Goal: Navigation & Orientation: Find specific page/section

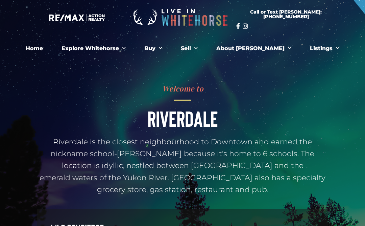
click at [333, 46] on span "Menu" at bounding box center [336, 48] width 7 height 10
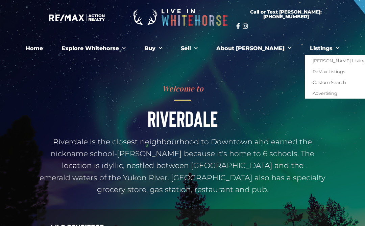
click at [348, 136] on div at bounding box center [182, 163] width 365 height 327
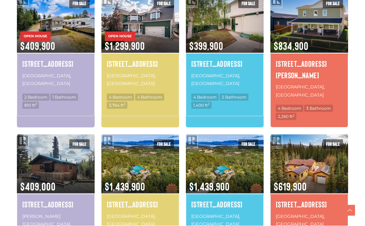
scroll to position [610, 0]
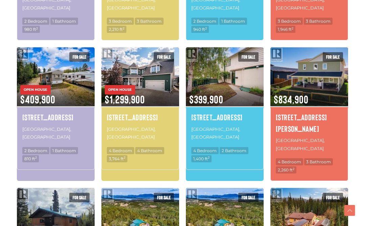
scroll to position [557, 0]
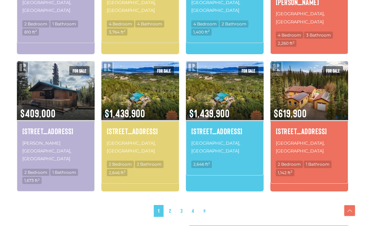
click at [172, 205] on link "2" at bounding box center [170, 211] width 10 height 12
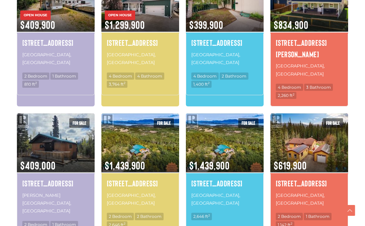
scroll to position [632, 0]
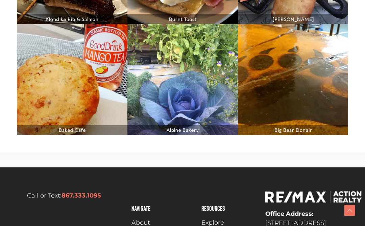
scroll to position [2067, 0]
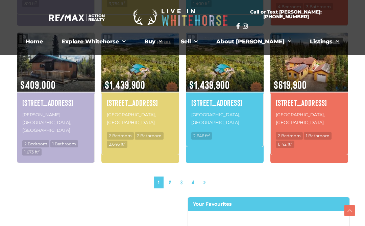
scroll to position [641, 0]
